Goal: Task Accomplishment & Management: Use online tool/utility

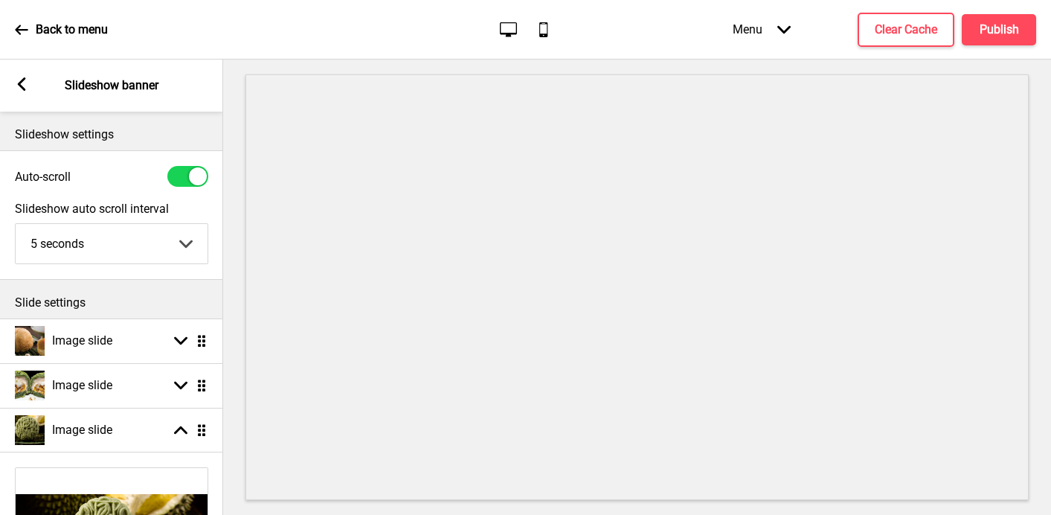
select select "right"
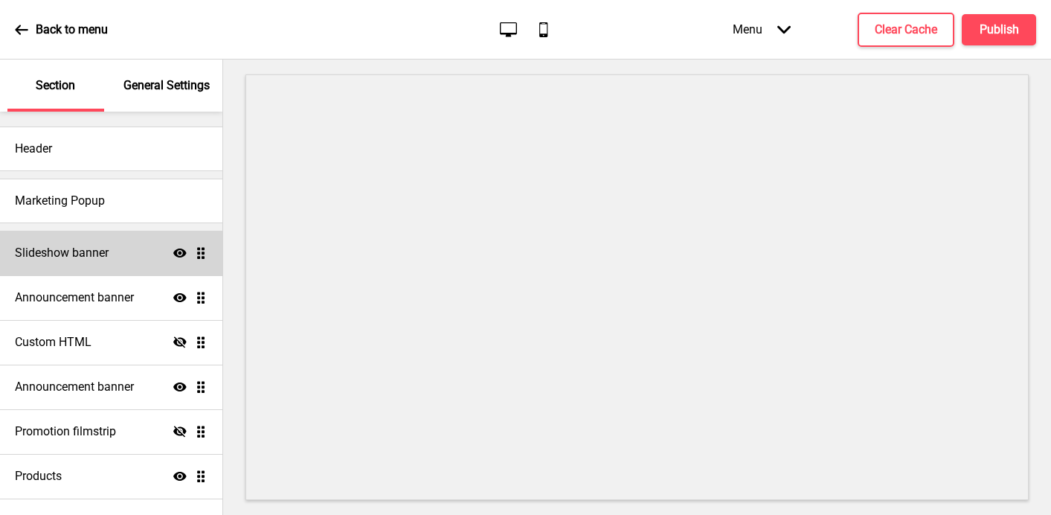
click at [141, 254] on div "Slideshow banner Show Drag" at bounding box center [111, 253] width 222 height 45
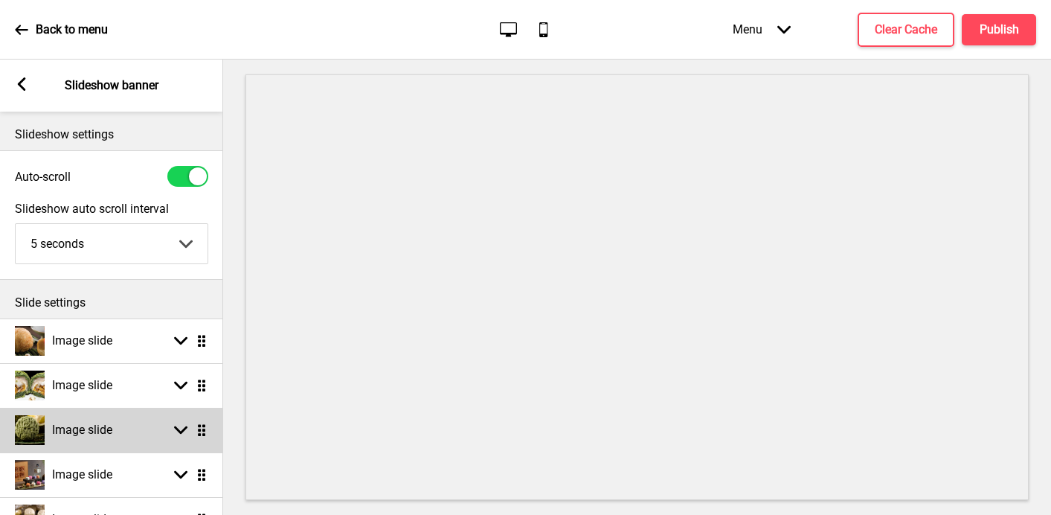
click at [106, 435] on h4 "Image slide" at bounding box center [82, 430] width 60 height 16
select select "right"
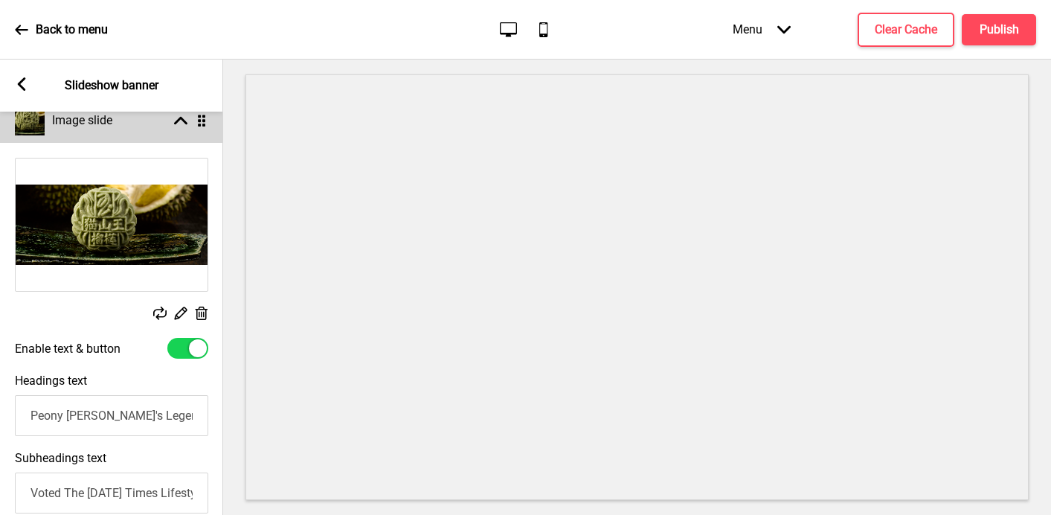
scroll to position [320, 0]
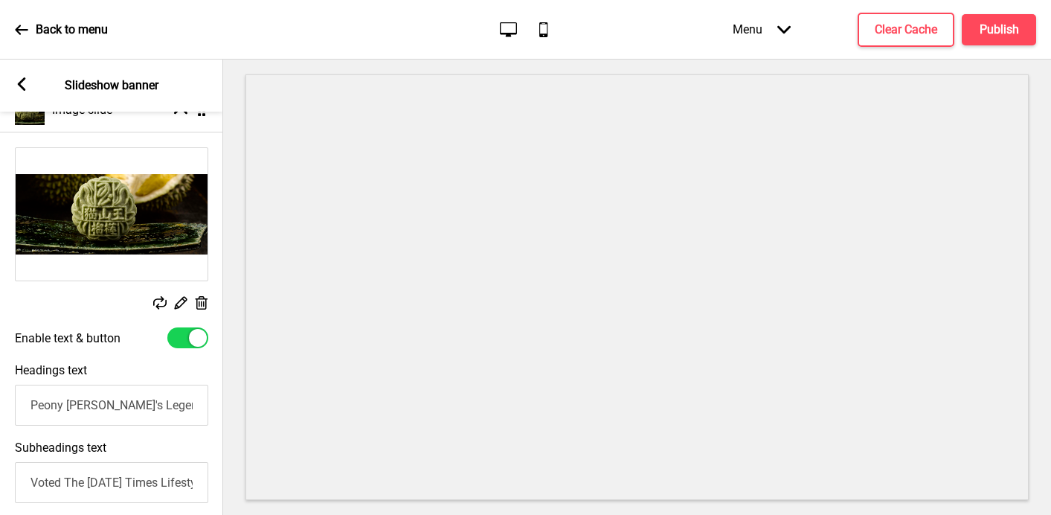
click at [32, 406] on input "Peony [PERSON_NAME]'s Legendary Durian Selection. Handcrafted in 🇸🇬! Support Ho…" at bounding box center [111, 405] width 193 height 41
click at [27, 404] on input "Fresh Batch Back in Stock! Peony Jade's Legendary Durian Selection. Handcrafted…" at bounding box center [111, 405] width 193 height 41
drag, startPoint x: 28, startPoint y: 404, endPoint x: 51, endPoint y: 403, distance: 23.1
click at [51, 403] on input "🟢 Fresh Batch Back in Stock! Peony Jade's Legendary Durian Selection. Handcraft…" at bounding box center [111, 405] width 193 height 41
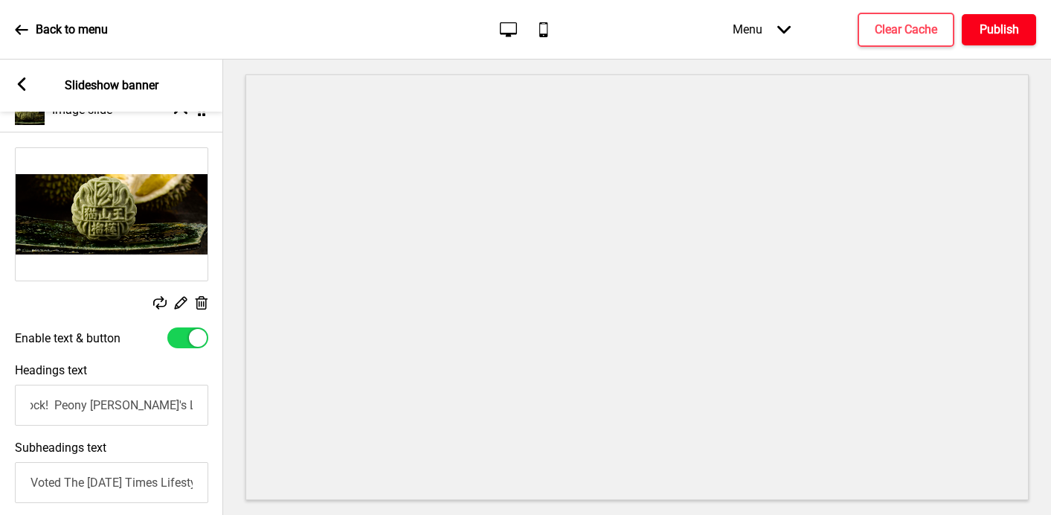
type input "🟢 Fresh Batch Back in Stock! Peony Jade's Legendary Durian Selection. Handcraft…"
click at [1001, 25] on h4 "Publish" at bounding box center [999, 30] width 39 height 16
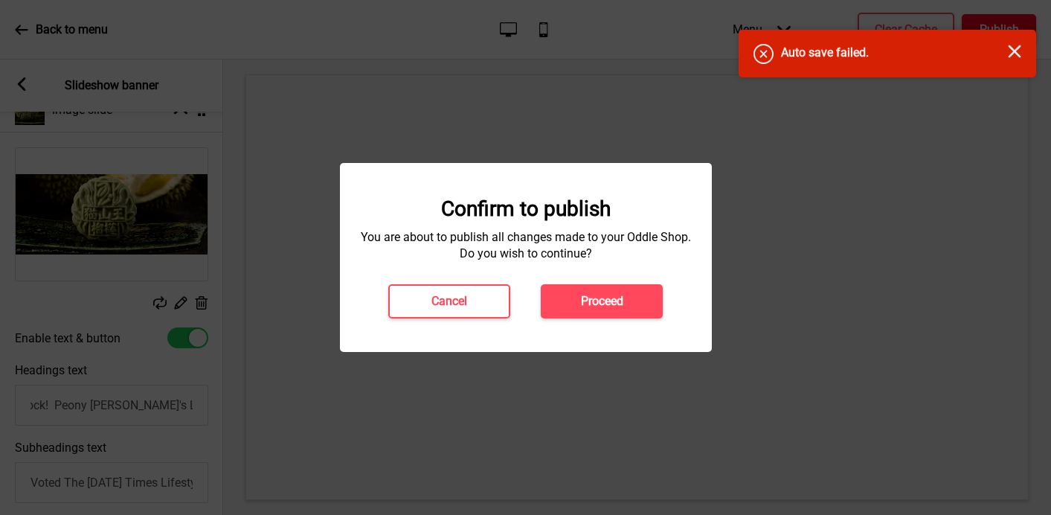
scroll to position [0, 0]
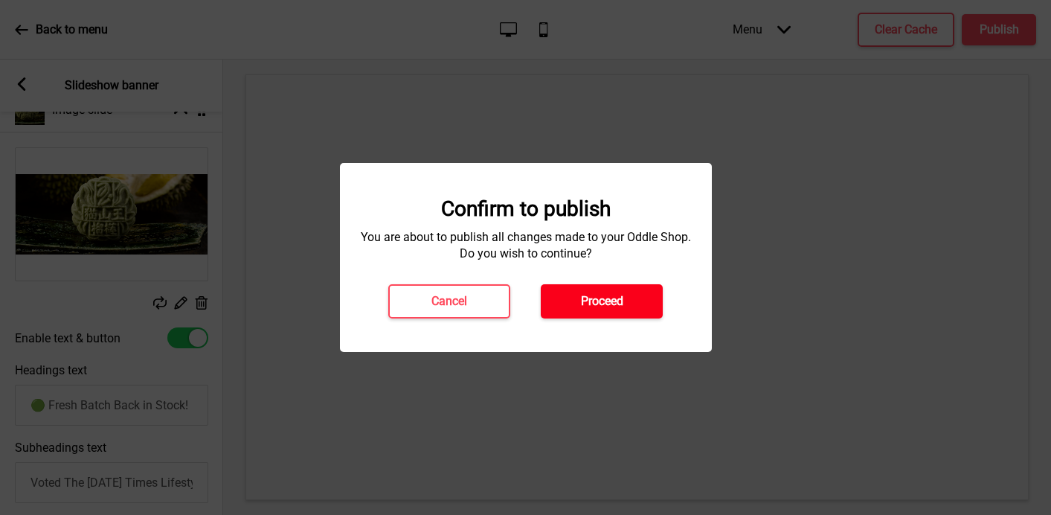
click at [603, 304] on h4 "Proceed" at bounding box center [602, 301] width 42 height 16
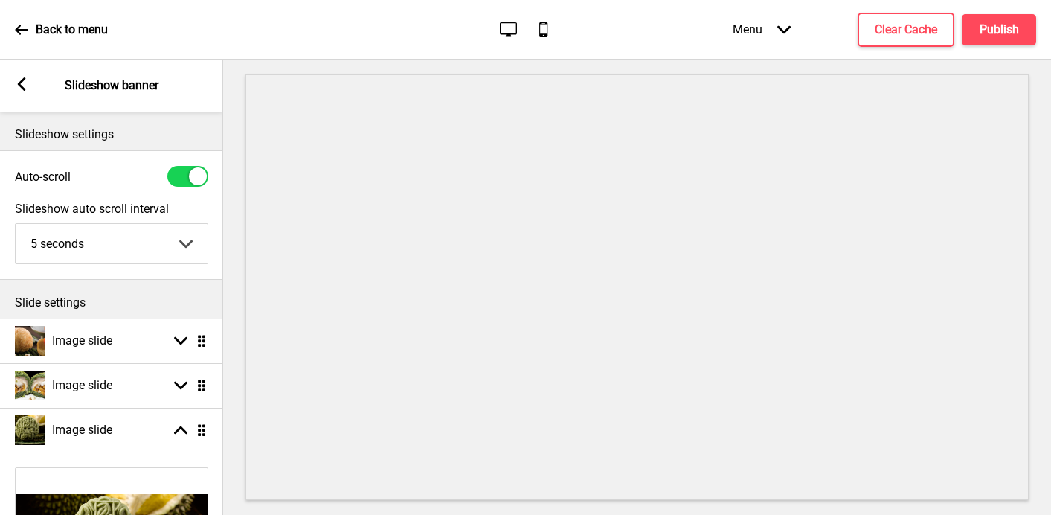
select select "right"
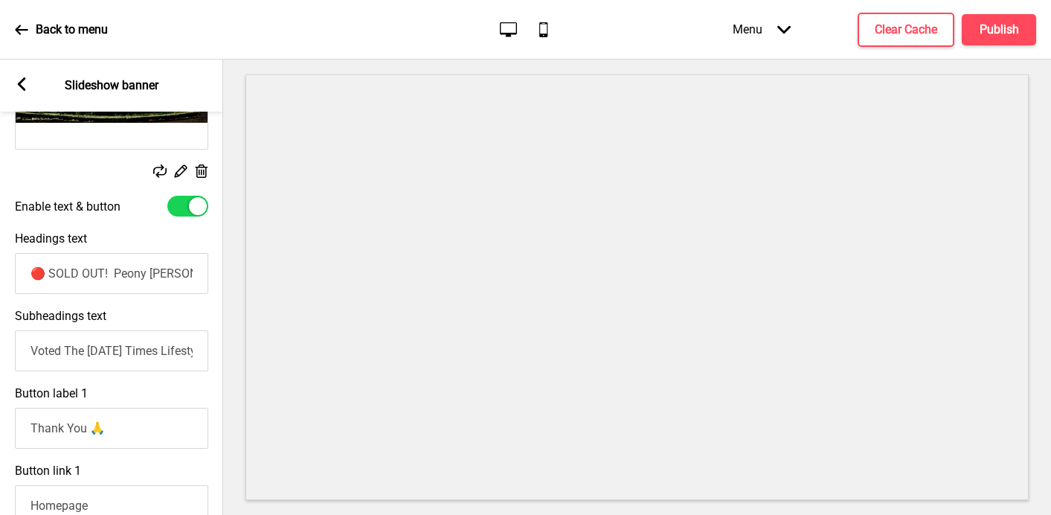
drag, startPoint x: 30, startPoint y: 274, endPoint x: 112, endPoint y: 274, distance: 81.9
click at [112, 274] on input "🔴 SOLD OUT! Peony [PERSON_NAME]'s Legendary Durian Selection. Handcrafted in 🇸🇬…" at bounding box center [111, 273] width 193 height 41
paste input "Fresh Batch Back in Stock"
type input "🟢 Fresh Batch Back in Stock! Peony [PERSON_NAME]'s Legendary Durian Selection. …"
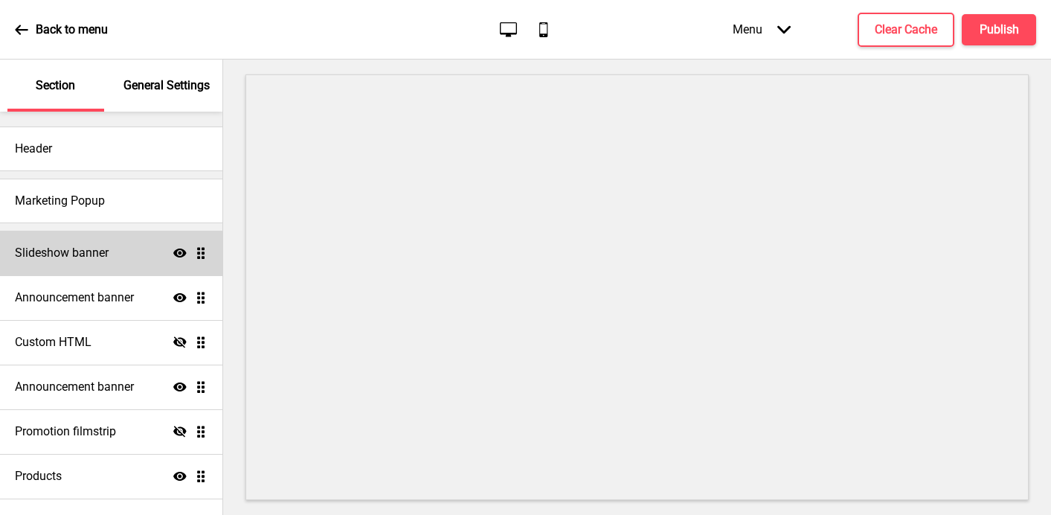
click at [161, 261] on div "Slideshow banner Show Drag" at bounding box center [111, 253] width 222 height 45
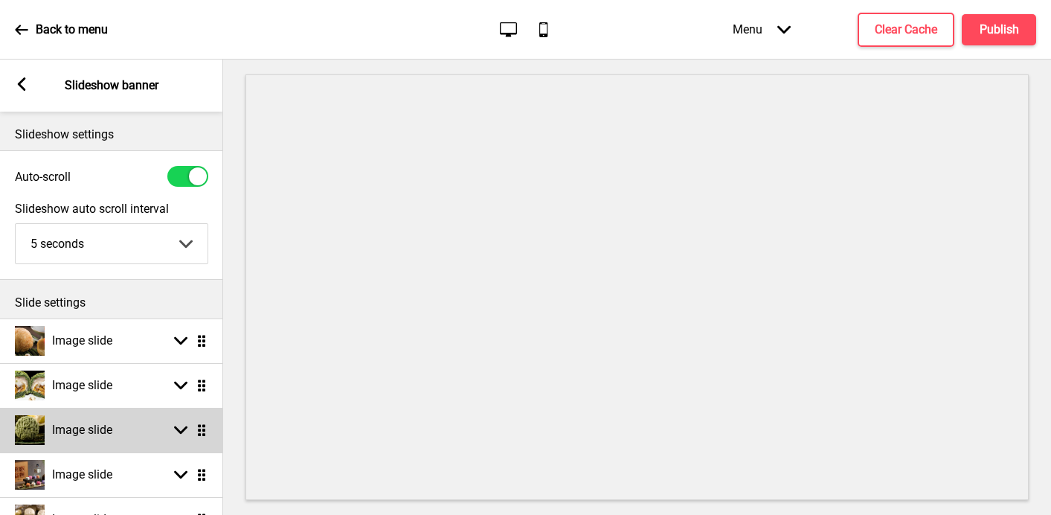
click at [128, 432] on div "Image slide Arrow down Drag" at bounding box center [111, 430] width 223 height 45
select select "right"
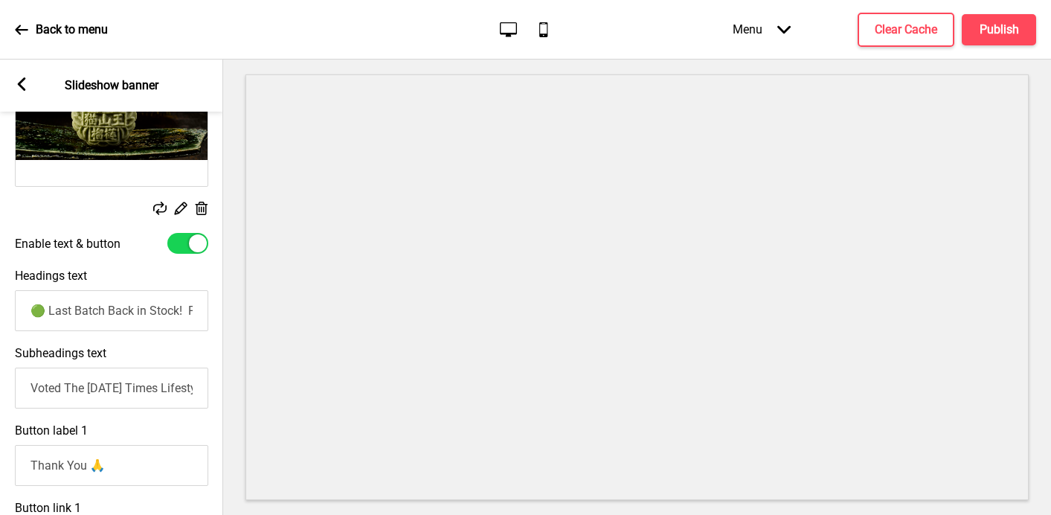
scroll to position [415, 0]
click at [1017, 31] on h4 "Publish" at bounding box center [999, 30] width 39 height 16
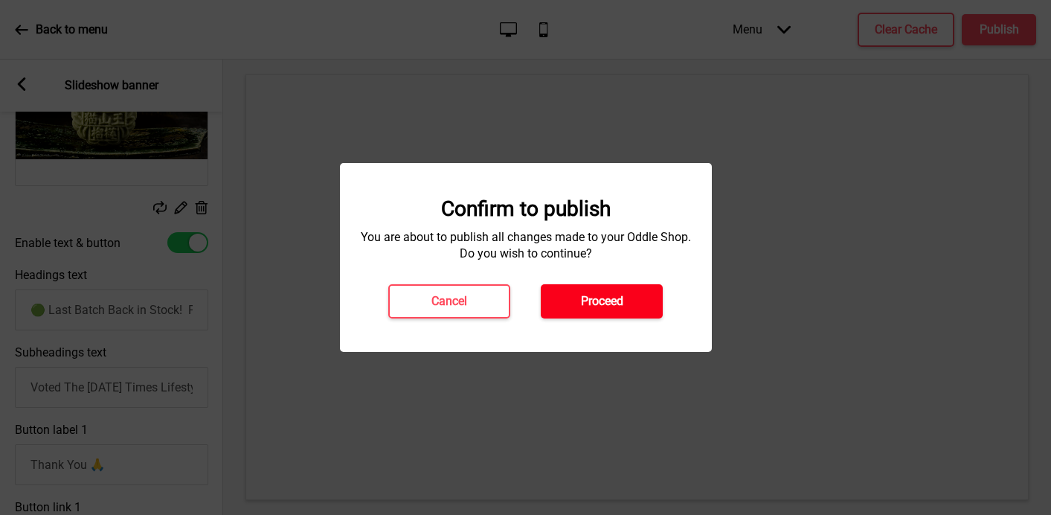
click at [644, 295] on button "Proceed" at bounding box center [602, 301] width 122 height 34
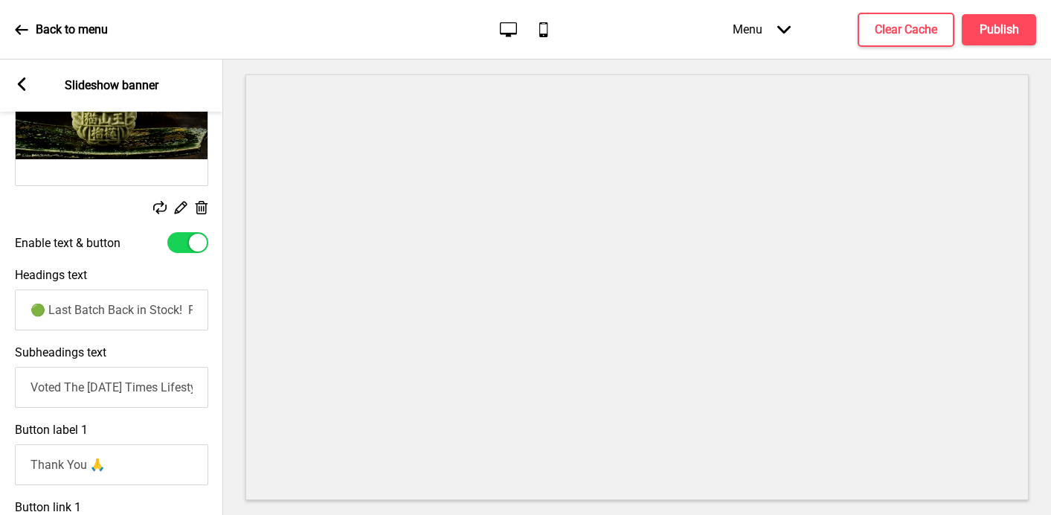
click at [66, 310] on input "🟢 Last Batch Back in Stock! Peony Jade's Legendary Durian Selection. Handcrafte…" at bounding box center [111, 309] width 193 height 41
